Goal: Task Accomplishment & Management: Use online tool/utility

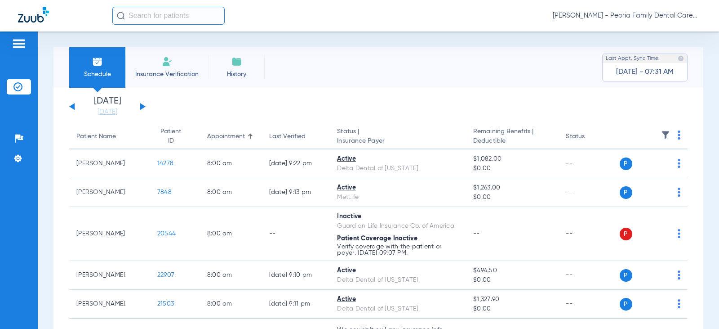
click at [167, 64] on img at bounding box center [167, 61] width 11 height 11
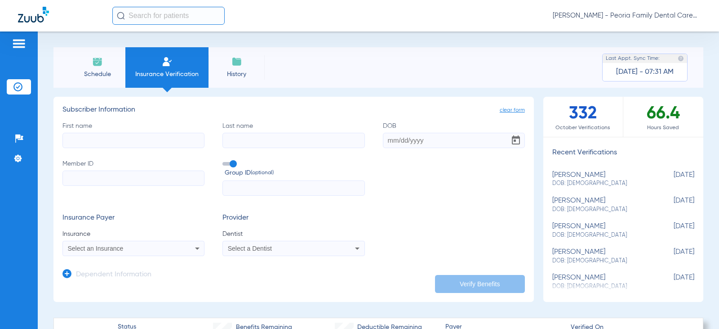
click at [138, 138] on input "First name" at bounding box center [133, 140] width 142 height 15
type input "[PERSON_NAME]"
type input "crow"
click at [387, 138] on input "DOB" at bounding box center [454, 140] width 142 height 15
type input "[DATE]"
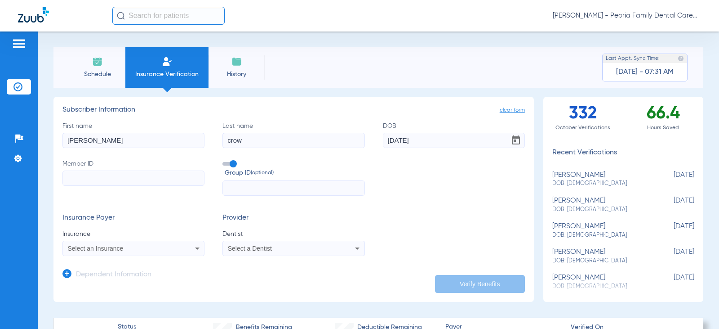
click at [99, 176] on input "Member ID" at bounding box center [133, 177] width 142 height 15
paste input "915027620"
type input "915027620"
click at [111, 247] on span "Select an Insurance" at bounding box center [96, 248] width 56 height 7
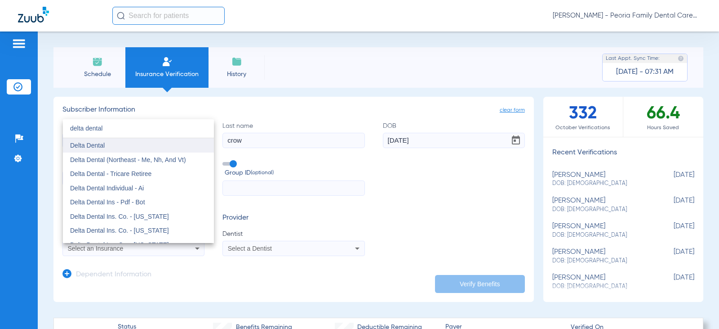
type input "delta dental"
click at [119, 142] on mat-option "Delta Dental" at bounding box center [138, 145] width 151 height 14
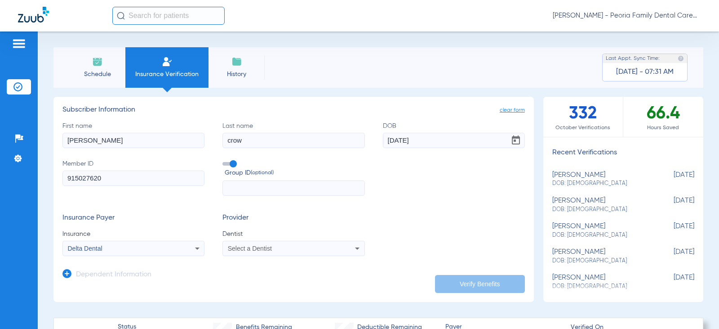
click at [260, 250] on span "Select a Dentist" at bounding box center [250, 248] width 44 height 7
type input "bela"
click at [263, 230] on mat-option "[PERSON_NAME] 1790912046" at bounding box center [297, 236] width 151 height 14
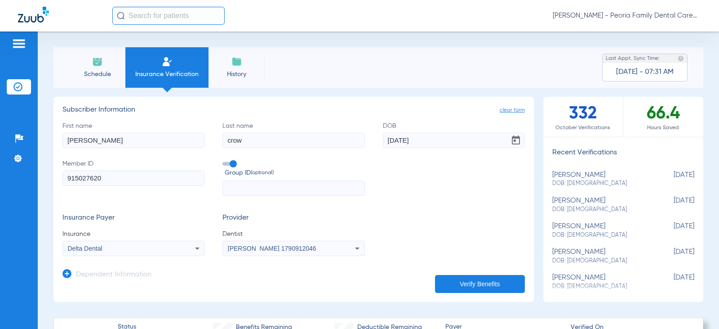
click at [269, 184] on input "text" at bounding box center [293, 187] width 142 height 15
type input "53352"
click at [466, 193] on div "First name [PERSON_NAME] Last name [PERSON_NAME] DOB [DEMOGRAPHIC_DATA] Member …" at bounding box center [293, 158] width 463 height 75
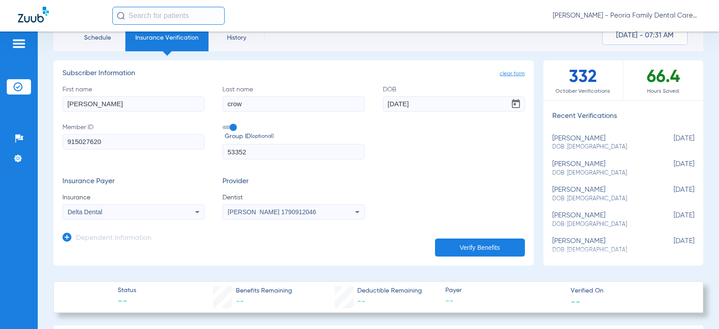
scroll to position [90, 0]
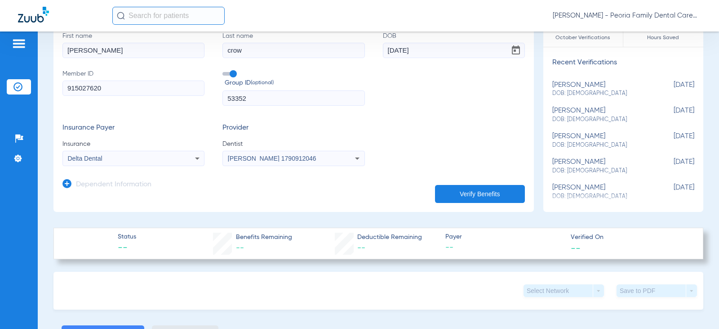
click at [468, 193] on button "Verify Benefits" at bounding box center [480, 194] width 90 height 18
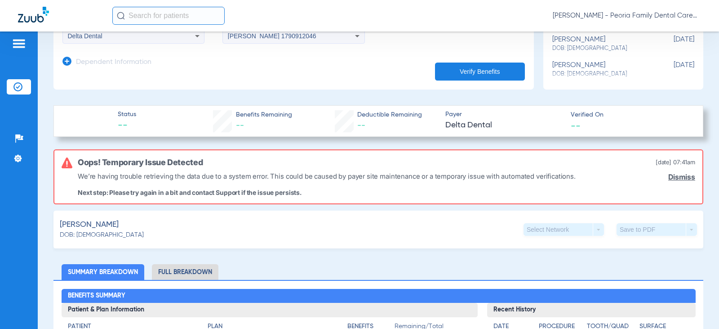
scroll to position [225, 0]
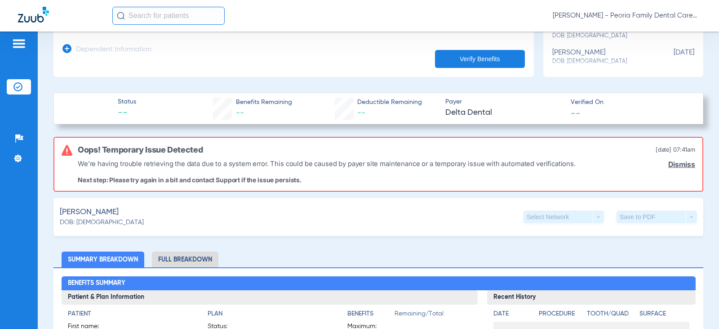
click at [674, 163] on link "Dismiss" at bounding box center [681, 164] width 27 height 9
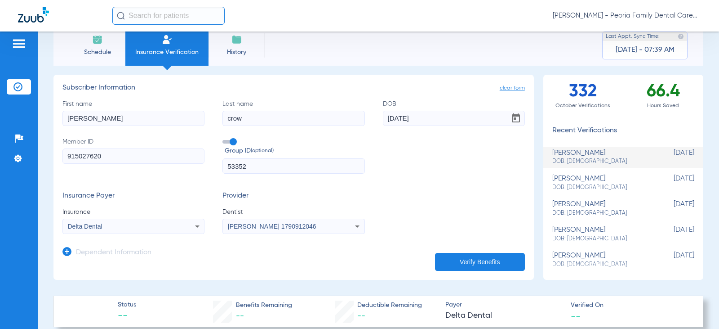
scroll to position [0, 0]
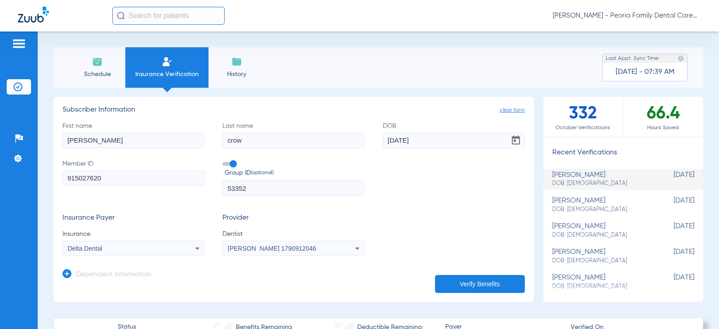
click at [100, 245] on span "Delta Dental" at bounding box center [85, 248] width 35 height 7
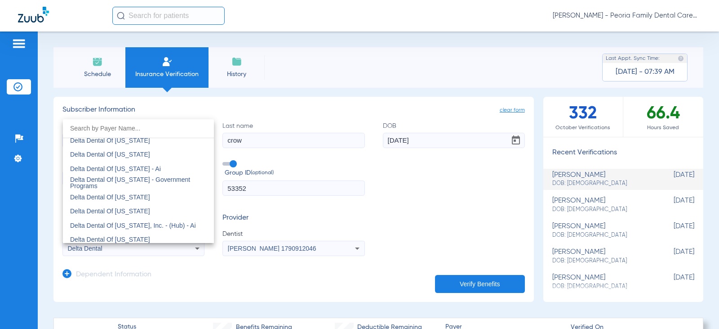
scroll to position [1908, 0]
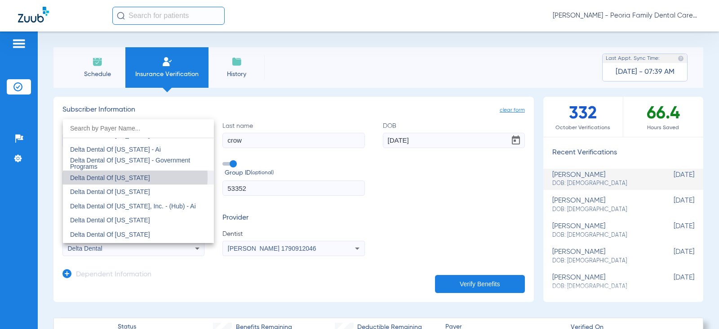
click at [112, 177] on span "Delta Dental Of [US_STATE]" at bounding box center [110, 177] width 80 height 7
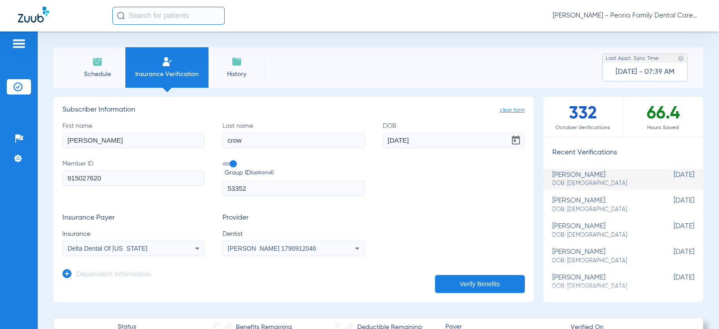
click at [467, 278] on button "Verify Benefits" at bounding box center [480, 284] width 90 height 18
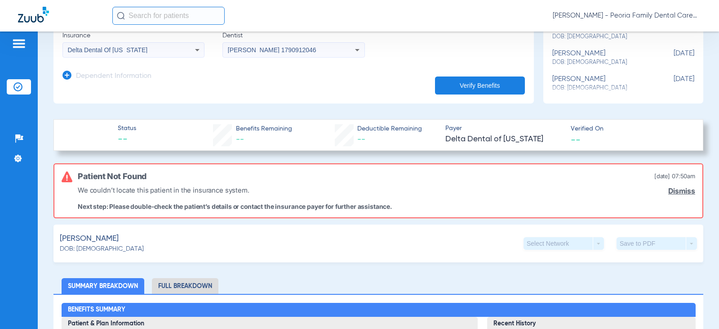
scroll to position [196, 0]
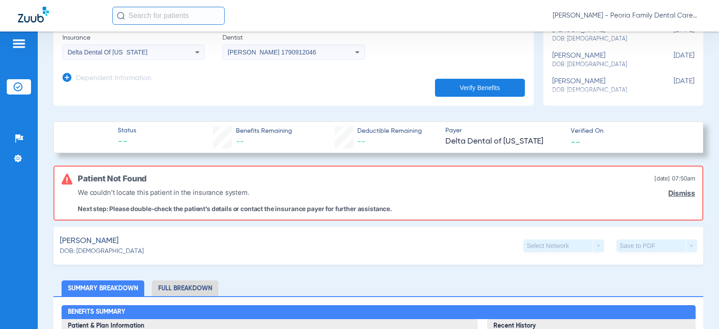
click at [680, 194] on link "Dismiss" at bounding box center [681, 193] width 27 height 9
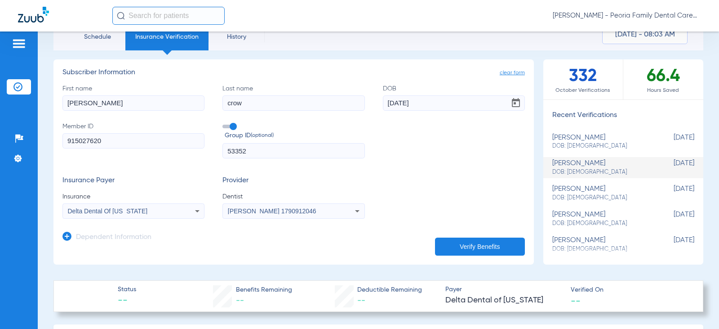
scroll to position [0, 0]
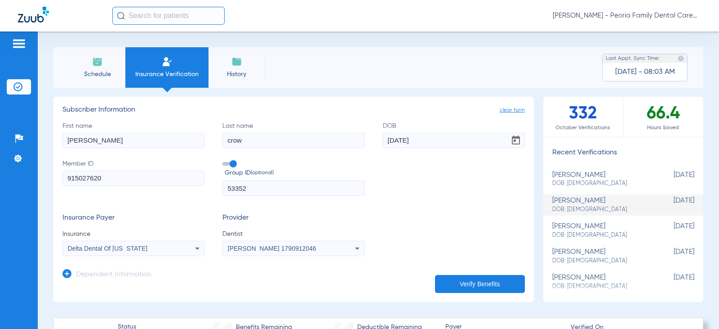
click at [100, 74] on span "Schedule" at bounding box center [97, 74] width 43 height 9
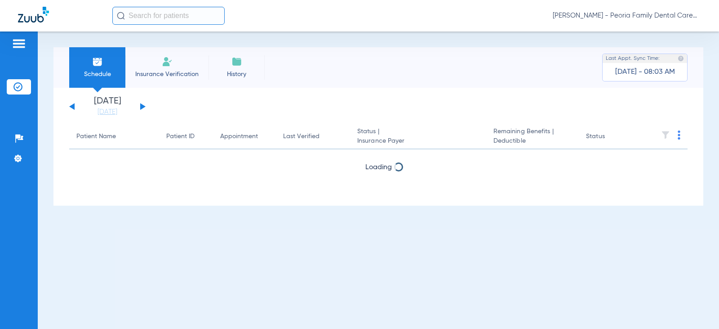
click at [162, 71] on span "Insurance Verification" at bounding box center [167, 74] width 70 height 9
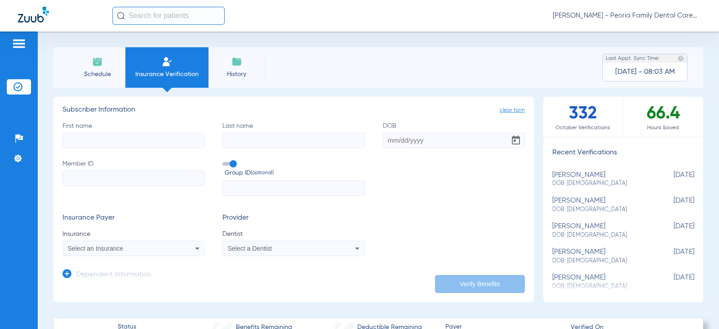
click at [96, 136] on input "First name" at bounding box center [133, 140] width 142 height 15
type input "[PERSON_NAME]"
click at [402, 142] on input "DOB" at bounding box center [454, 140] width 142 height 15
type input "[DATE]"
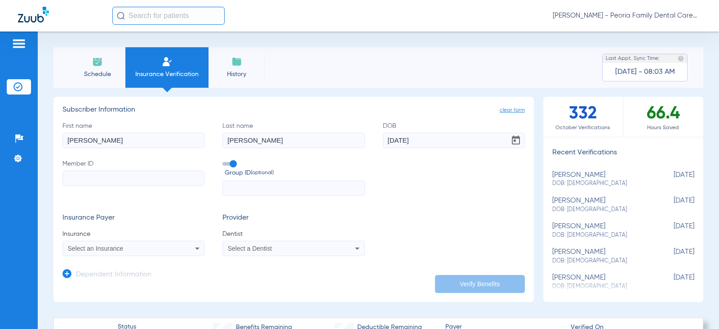
click at [117, 177] on input "Member ID" at bounding box center [133, 177] width 142 height 15
type input "325524825"
click at [282, 187] on input "text" at bounding box center [293, 187] width 142 height 15
type input "6542156"
click at [172, 251] on div "Select an Insurance" at bounding box center [121, 248] width 106 height 6
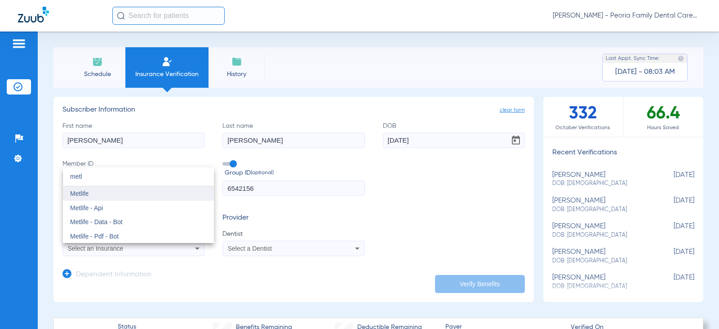
type input "metl"
click at [91, 188] on mat-option "Metlife" at bounding box center [138, 193] width 151 height 14
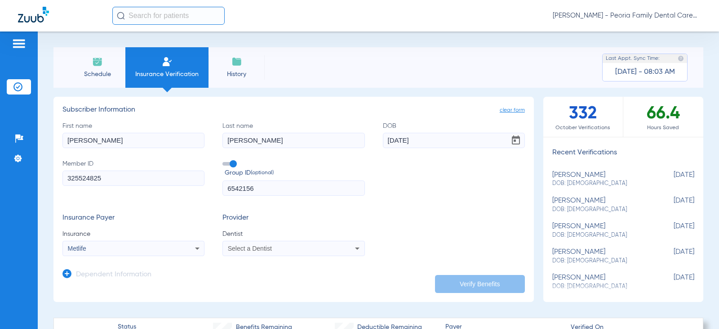
click at [277, 248] on div "Select a Dentist" at bounding box center [281, 248] width 106 height 6
type input "bela"
click at [277, 237] on span "[PERSON_NAME] 1790912046" at bounding box center [273, 236] width 88 height 6
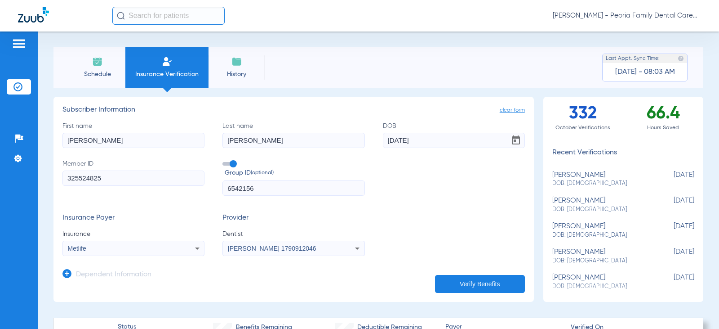
click at [470, 276] on button "Verify Benefits" at bounding box center [480, 284] width 90 height 18
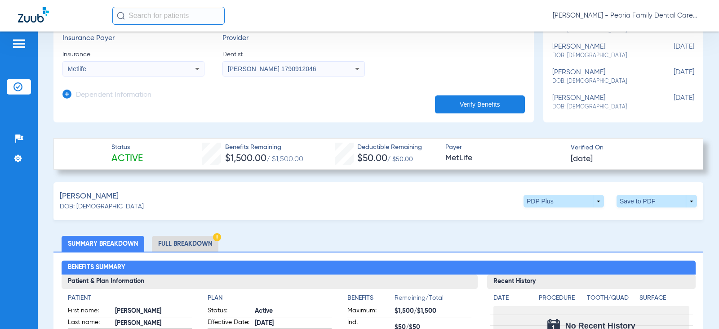
scroll to position [180, 0]
click at [636, 196] on span at bounding box center [657, 200] width 80 height 13
click at [564, 216] on button "insert_drive_file Save to PDF" at bounding box center [574, 218] width 68 height 18
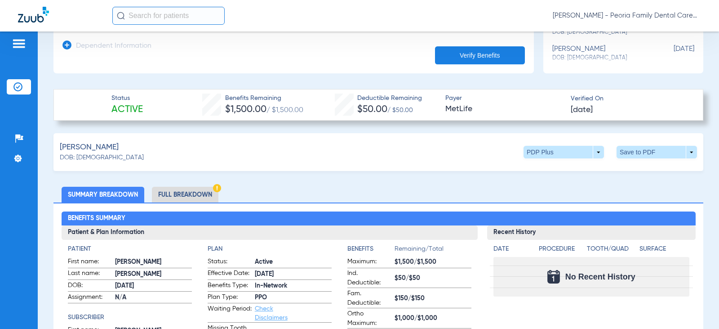
scroll to position [225, 0]
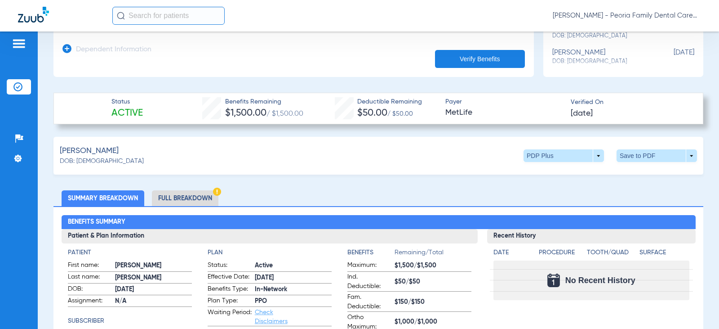
click at [182, 202] on li "Full Breakdown" at bounding box center [185, 198] width 67 height 16
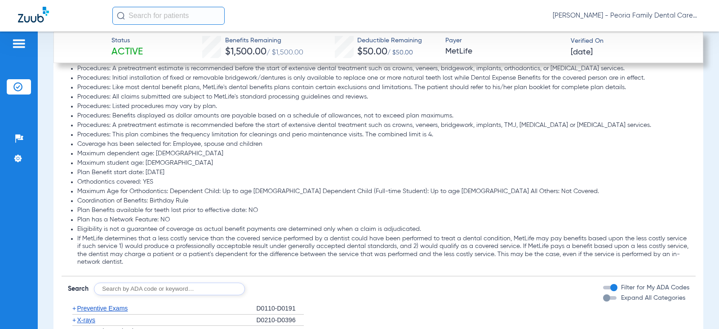
scroll to position [1483, 0]
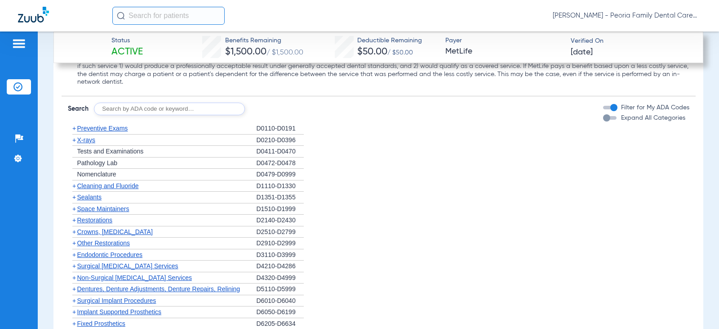
click at [89, 140] on span "X-rays" at bounding box center [86, 139] width 18 height 7
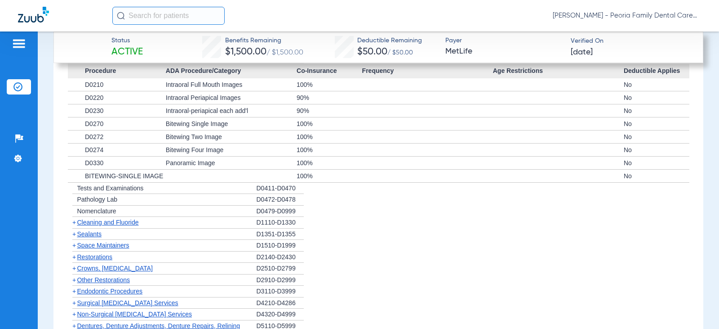
scroll to position [1573, 0]
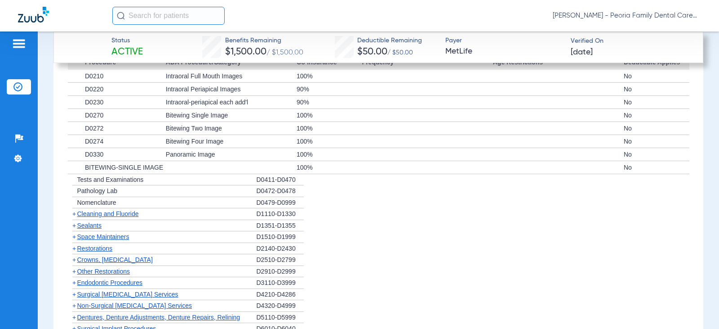
click at [119, 213] on span "Cleaning and Fluoride" at bounding box center [108, 213] width 62 height 7
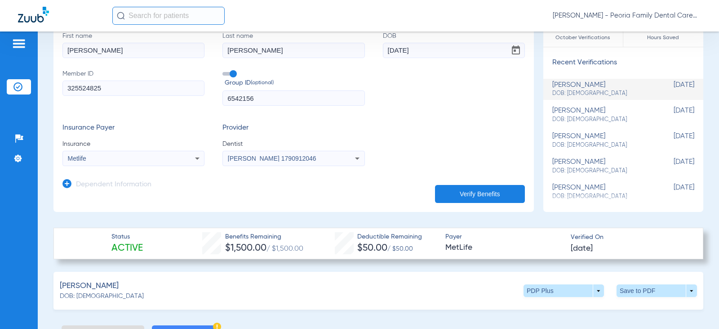
scroll to position [0, 0]
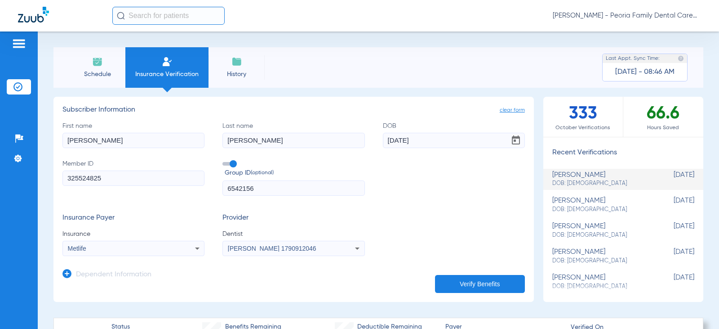
click at [94, 72] on span "Schedule" at bounding box center [97, 74] width 43 height 9
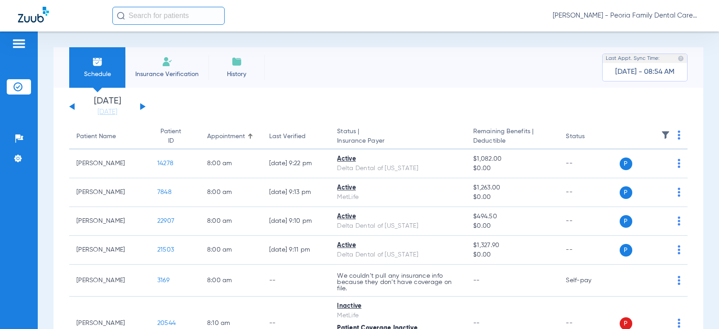
click at [156, 59] on li "Insurance Verification" at bounding box center [166, 67] width 83 height 40
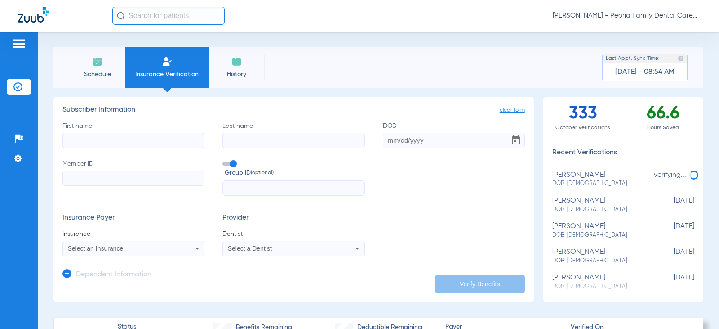
click at [386, 138] on input "DOB" at bounding box center [454, 140] width 142 height 15
type input "[DATE]"
click at [112, 174] on input "Member ID" at bounding box center [133, 177] width 142 height 15
paste input "91502762028"
type input "91502762028"
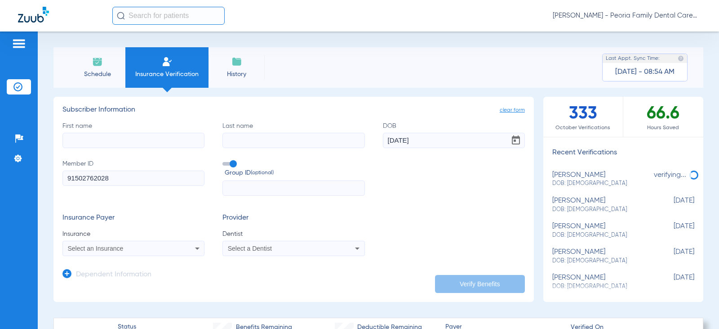
click at [131, 139] on input "First name" at bounding box center [133, 140] width 142 height 15
type input "[PERSON_NAME]"
click at [237, 138] on input "Last name" at bounding box center [293, 140] width 142 height 15
type input "crow"
click at [151, 246] on div "Select an Insurance" at bounding box center [121, 248] width 106 height 6
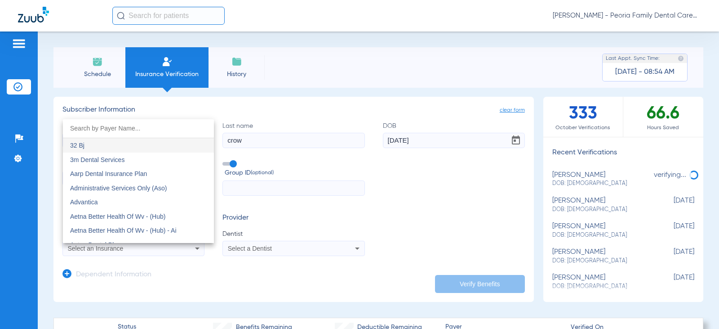
click at [117, 129] on input "dropdown search" at bounding box center [138, 128] width 151 height 18
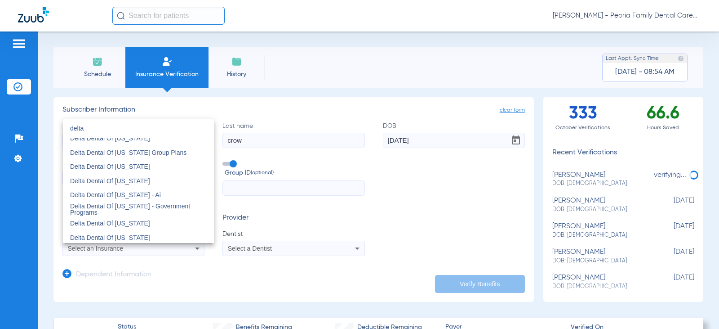
scroll to position [405, 0]
type input "delta"
click at [142, 216] on mat-option "Delta Dental Of [US_STATE]" at bounding box center [138, 222] width 151 height 14
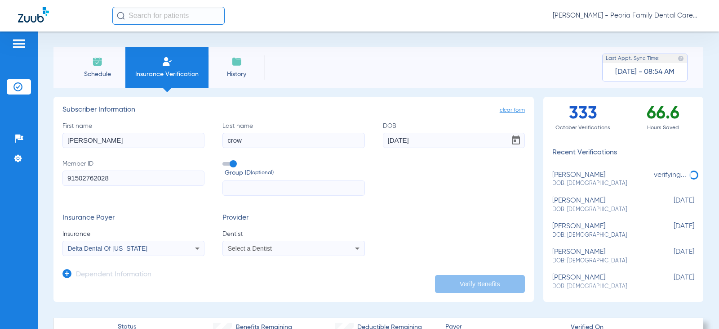
click at [253, 250] on span "Select a Dentist" at bounding box center [250, 248] width 44 height 7
type input "bela"
click at [267, 233] on span "[PERSON_NAME] 1790912046" at bounding box center [273, 236] width 88 height 6
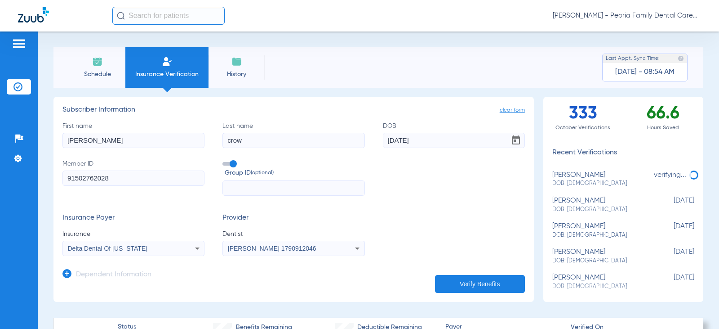
click at [466, 275] on button "Verify Benefits" at bounding box center [480, 284] width 90 height 18
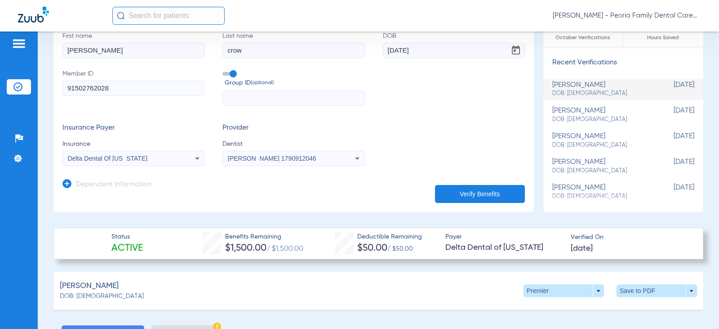
scroll to position [90, 0]
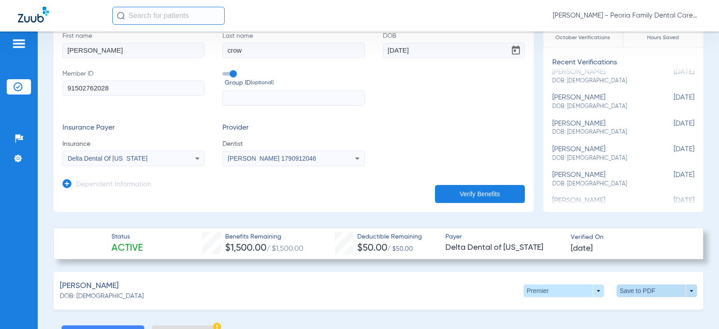
click at [637, 288] on span at bounding box center [657, 290] width 80 height 13
click at [569, 307] on span "Save to PDF" at bounding box center [583, 307] width 36 height 6
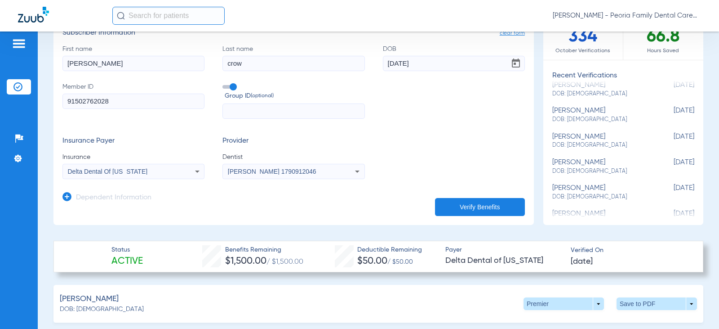
scroll to position [0, 0]
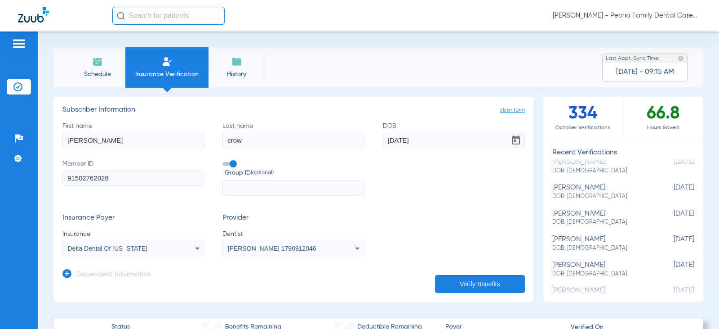
click at [95, 71] on span "Schedule" at bounding box center [97, 74] width 43 height 9
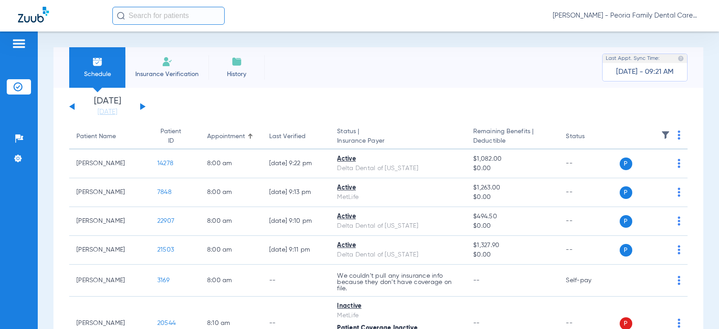
click at [140, 105] on button at bounding box center [142, 106] width 5 height 7
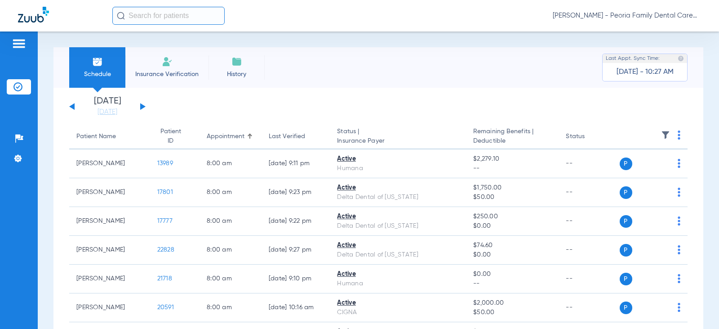
click at [71, 105] on button at bounding box center [71, 106] width 5 height 7
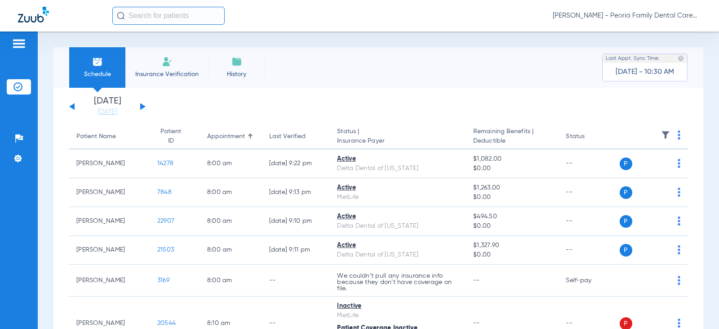
click at [142, 104] on div "[DATE] [DATE] [DATE] [DATE] [DATE] [DATE] [DATE] [DATE] [DATE] [DATE] [DATE] [D…" at bounding box center [107, 107] width 76 height 20
click at [144, 106] on button at bounding box center [142, 106] width 5 height 7
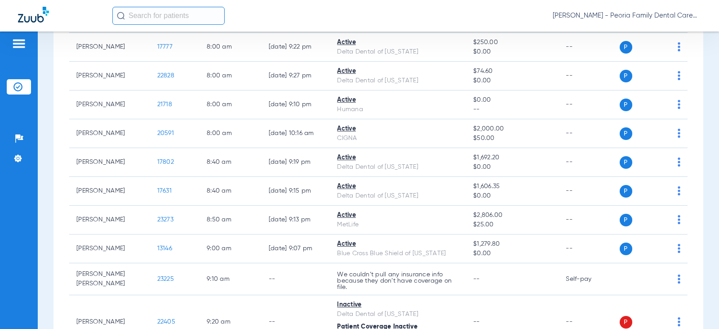
scroll to position [170, 0]
